Goal: Book appointment/travel/reservation

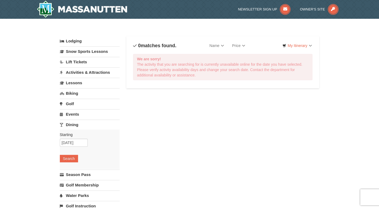
select select "9"
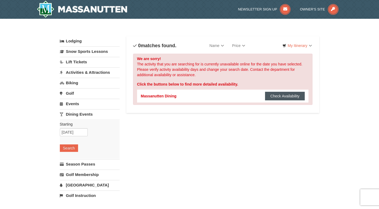
click at [291, 94] on button "Check Availability" at bounding box center [285, 96] width 40 height 9
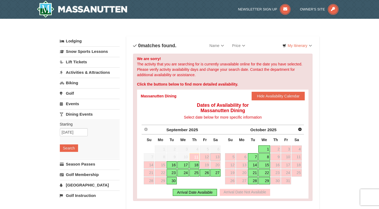
click at [196, 157] on link "11" at bounding box center [194, 157] width 10 height 8
